Goal: Information Seeking & Learning: Compare options

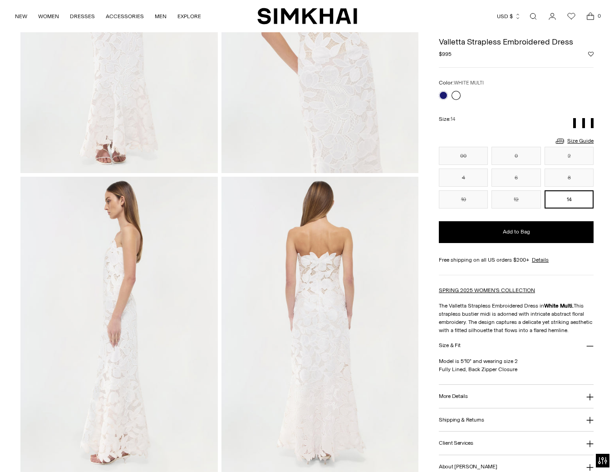
scroll to position [182, 0]
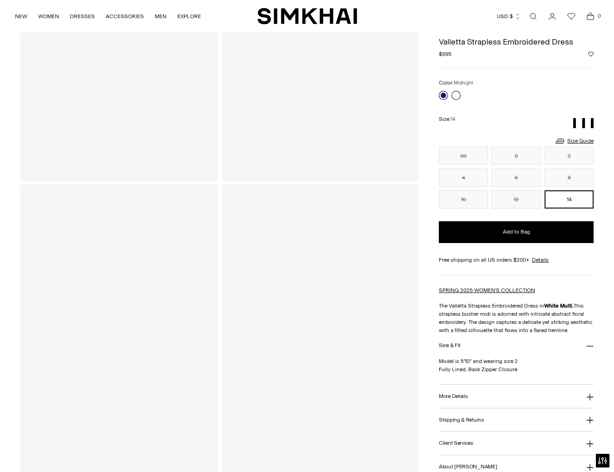
click at [442, 96] on link at bounding box center [443, 95] width 9 height 9
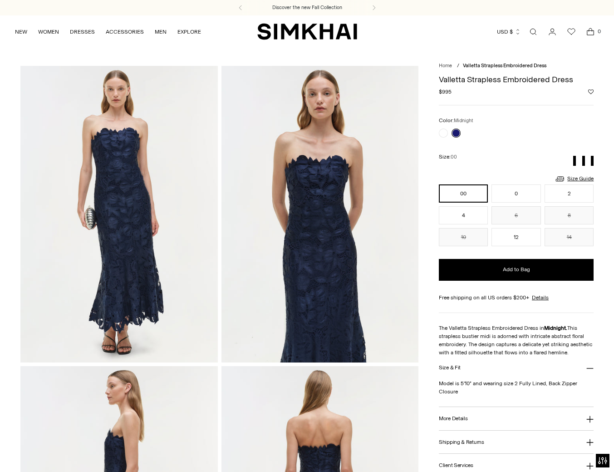
click at [448, 134] on div at bounding box center [449, 133] width 25 height 13
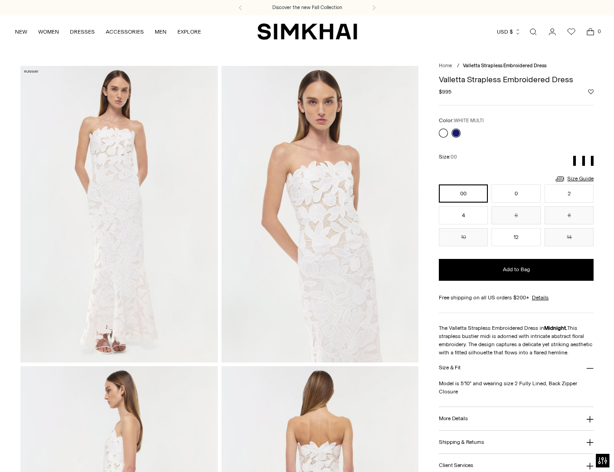
click at [445, 133] on link at bounding box center [443, 132] width 9 height 9
